Goal: Task Accomplishment & Management: Use online tool/utility

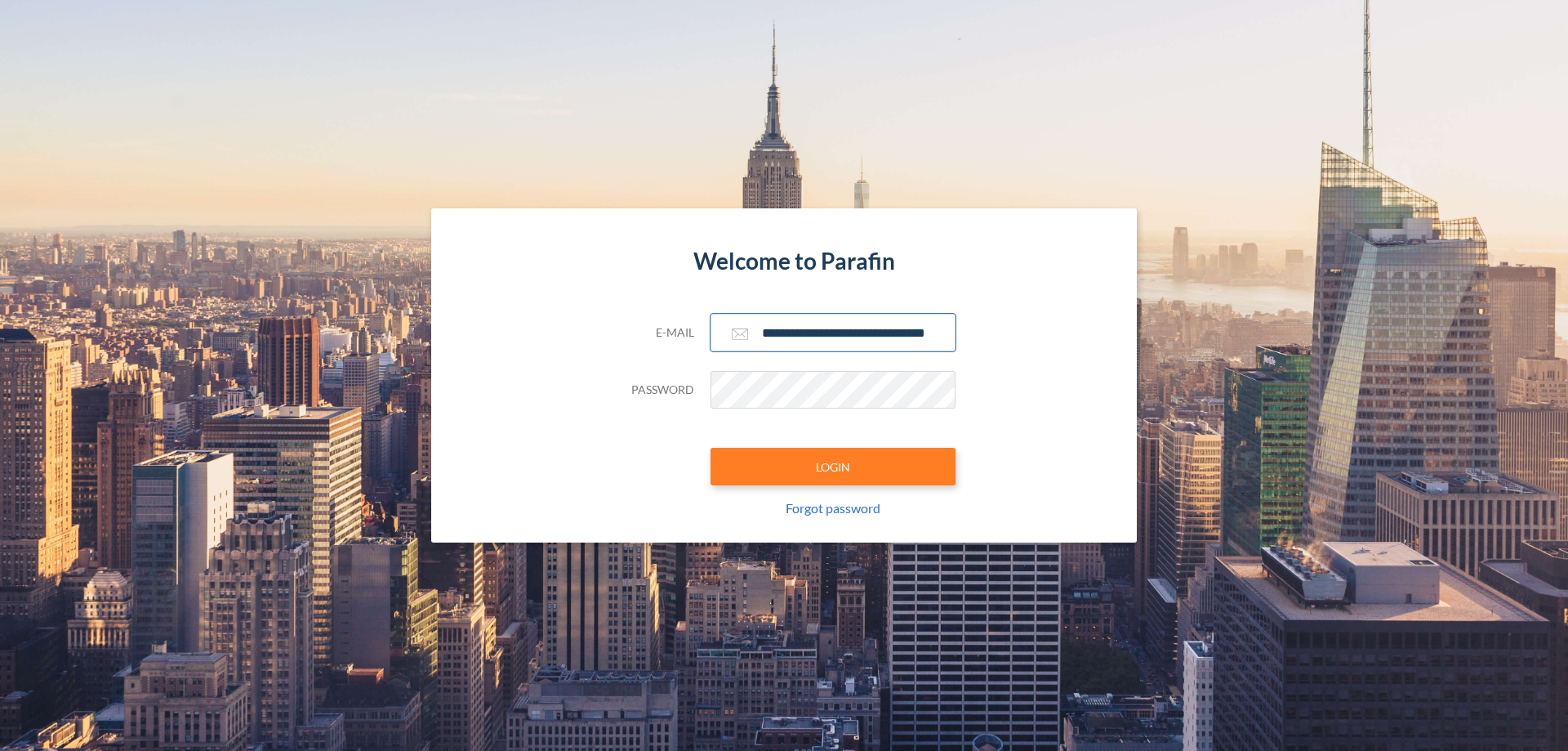
type input "**********"
click at [833, 467] on button "LOGIN" at bounding box center [833, 467] width 245 height 37
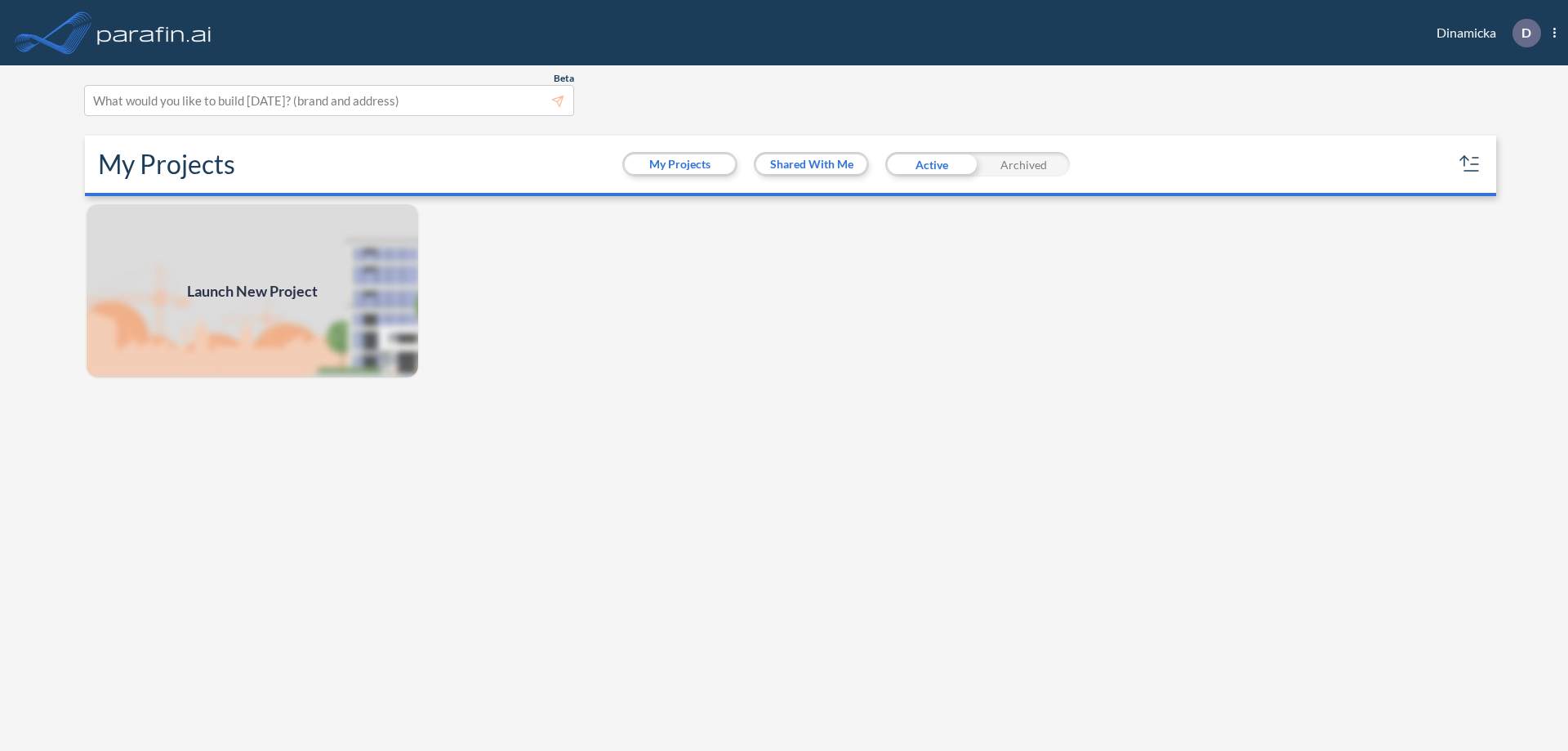
scroll to position [4, 0]
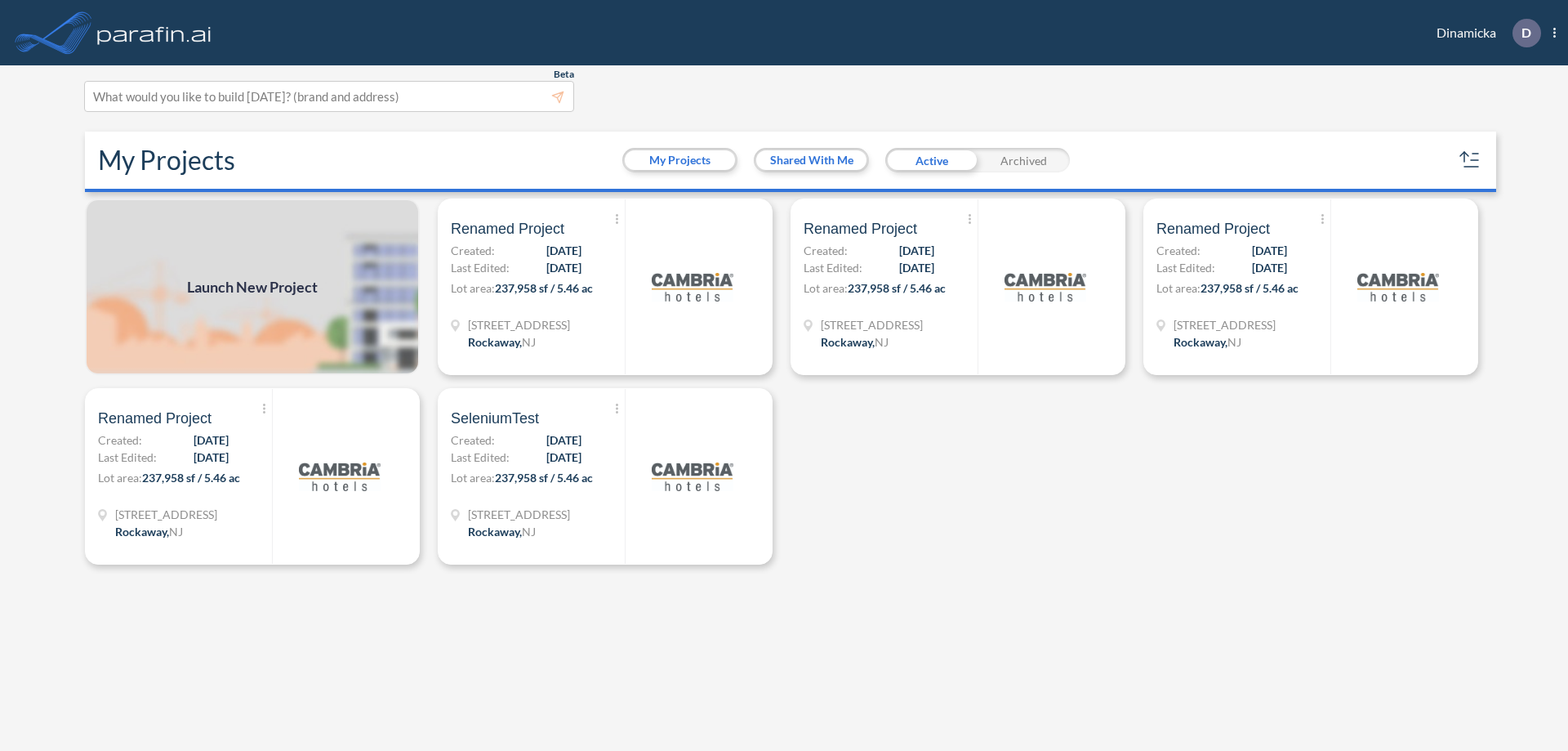
click at [253, 287] on span "Launch New Project" at bounding box center [252, 287] width 131 height 22
